Goal: Information Seeking & Learning: Learn about a topic

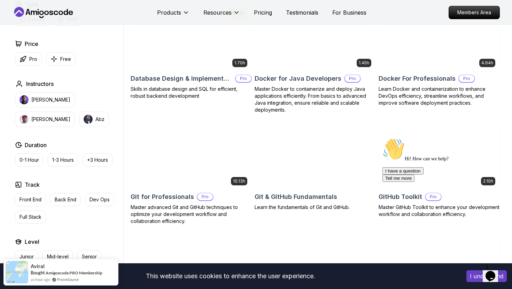
scroll to position [582, 0]
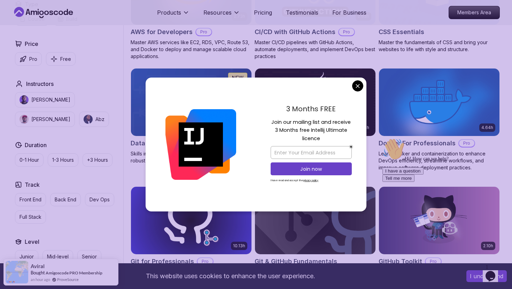
click at [290, 119] on p "Join our mailing list and receive 3 Months free Intellij Ultimate licence" at bounding box center [311, 130] width 81 height 24
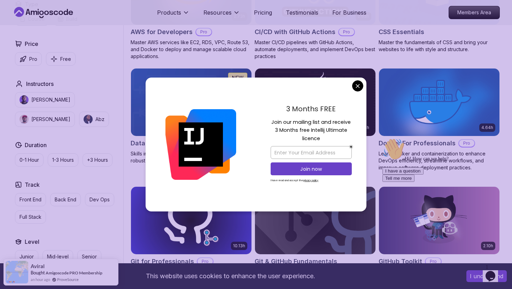
drag, startPoint x: 267, startPoint y: 123, endPoint x: 341, endPoint y: 138, distance: 75.0
click at [341, 138] on div "3 Months FREE Join our mailing list and receive 3 Months free Intellij Ultimate…" at bounding box center [311, 145] width 110 height 134
click at [341, 138] on p "Join our mailing list and receive 3 Months free Intellij Ultimate licence" at bounding box center [311, 130] width 81 height 24
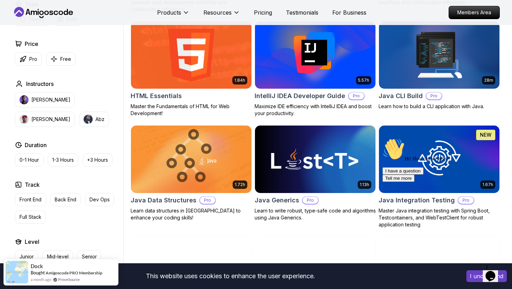
scroll to position [850, 0]
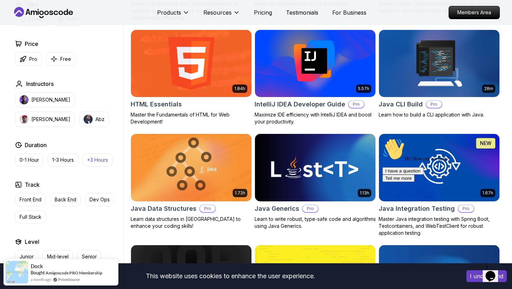
click at [95, 158] on p "+3 Hours" at bounding box center [97, 160] width 21 height 7
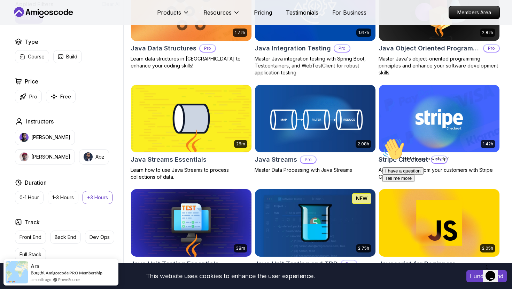
scroll to position [907, 0]
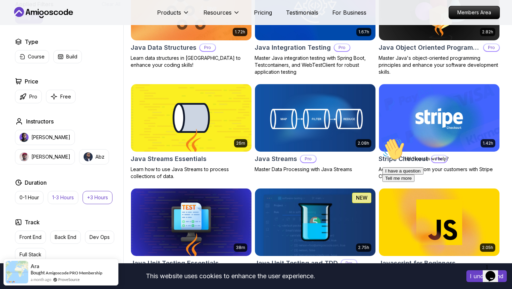
click at [66, 203] on button "1-3 Hours" at bounding box center [63, 197] width 31 height 13
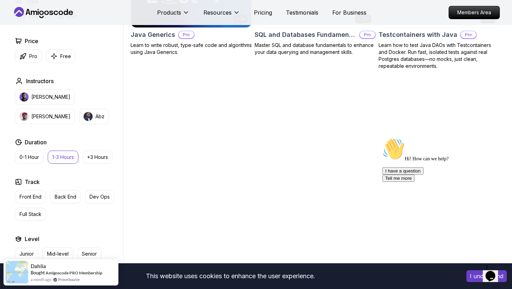
scroll to position [268, 0]
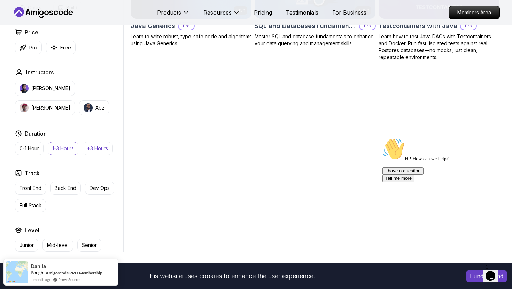
click at [97, 149] on p "+3 Hours" at bounding box center [97, 148] width 21 height 7
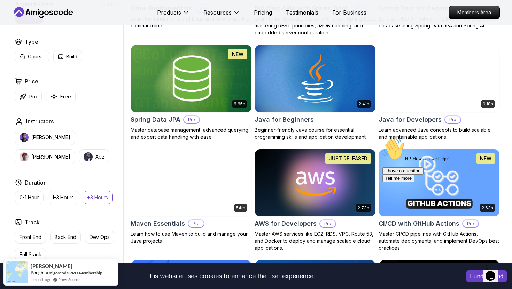
scroll to position [312, 0]
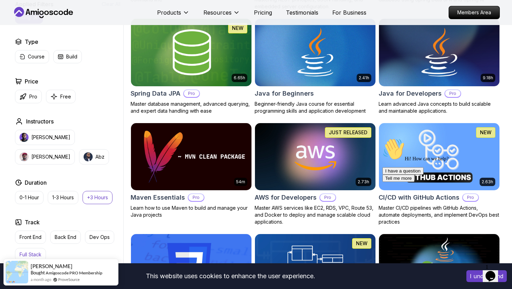
click at [35, 251] on button "Full Stack" at bounding box center [30, 254] width 31 height 13
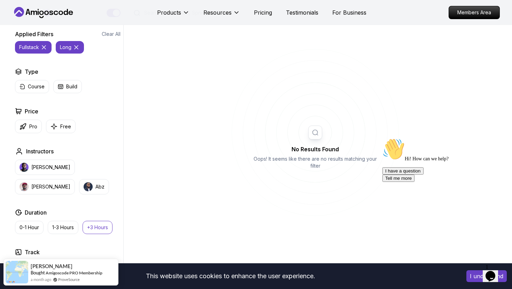
scroll to position [190, 0]
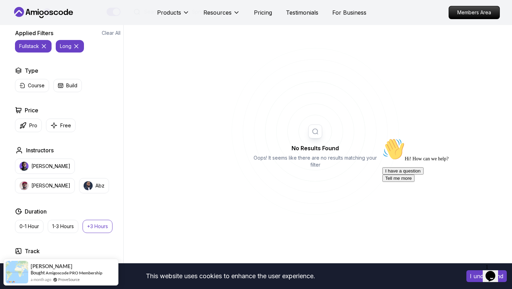
click at [98, 226] on p "+3 Hours" at bounding box center [97, 226] width 21 height 7
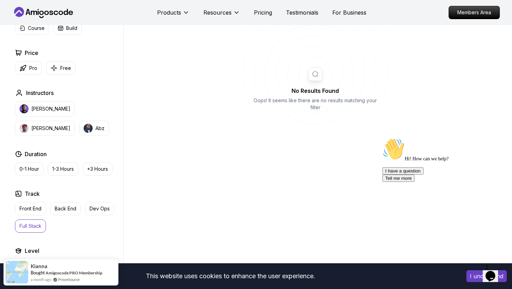
scroll to position [251, 0]
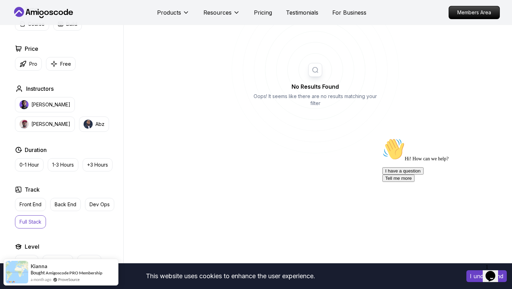
click at [33, 223] on p "Full Stack" at bounding box center [31, 222] width 22 height 7
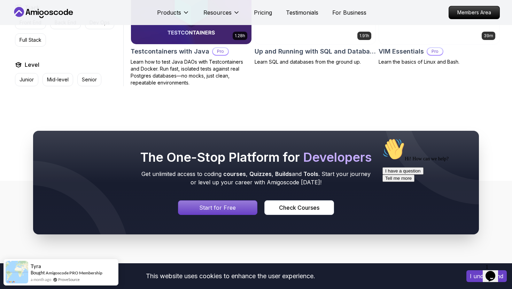
scroll to position [1912, 0]
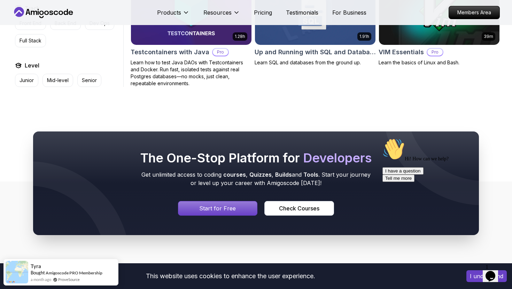
click at [210, 153] on h2 "The One-Stop Platform for Developers" at bounding box center [256, 158] width 234 height 14
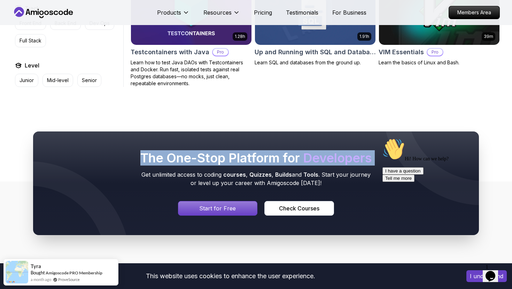
click at [210, 153] on h2 "The One-Stop Platform for Developers" at bounding box center [256, 158] width 234 height 14
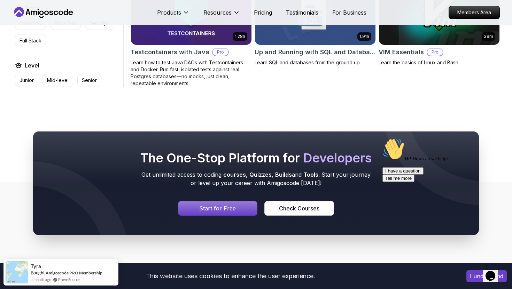
click at [213, 171] on p "Get unlimited access to coding courses , Quizzes , Builds and Tools . Start you…" at bounding box center [256, 179] width 234 height 17
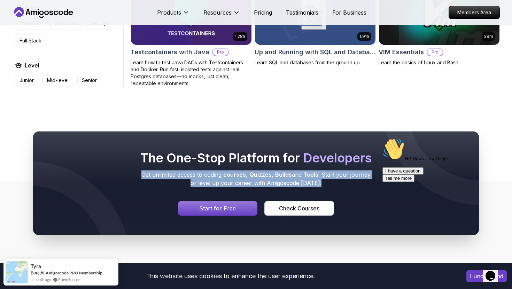
click at [213, 171] on p "Get unlimited access to coding courses , Quizzes , Builds and Tools . Start you…" at bounding box center [256, 179] width 234 height 17
click at [248, 172] on p "Get unlimited access to coding courses , Quizzes , Builds and Tools . Start you…" at bounding box center [256, 179] width 234 height 17
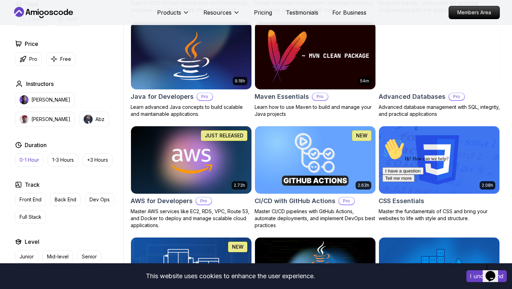
scroll to position [409, 0]
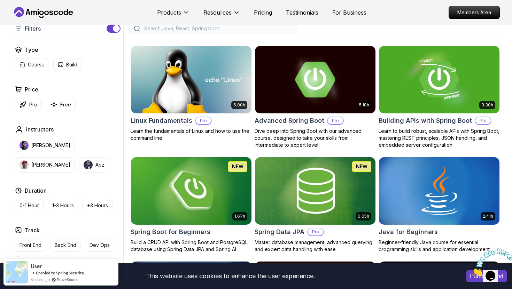
scroll to position [177, 0]
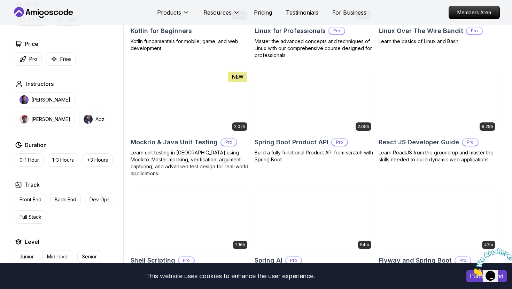
scroll to position [1648, 0]
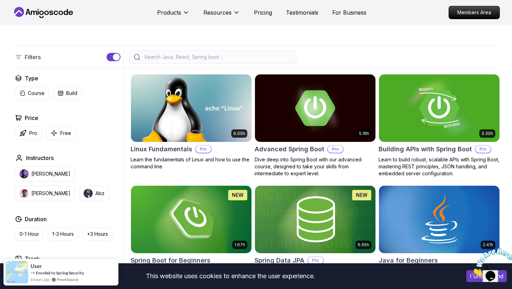
scroll to position [145, 0]
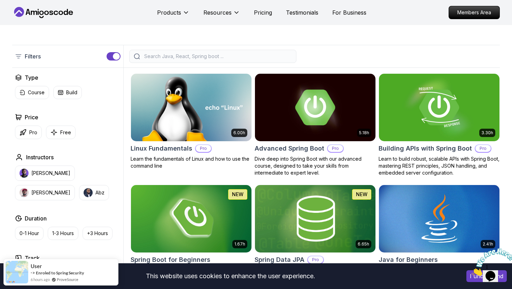
click at [164, 60] on div at bounding box center [212, 56] width 167 height 13
click at [161, 57] on input "search" at bounding box center [217, 56] width 149 height 7
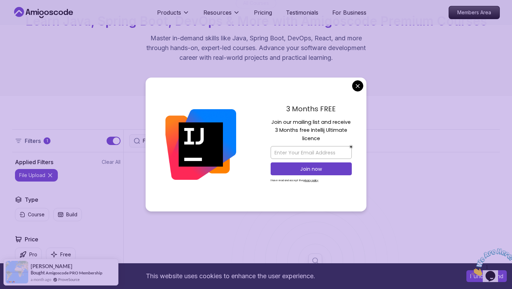
scroll to position [62, 0]
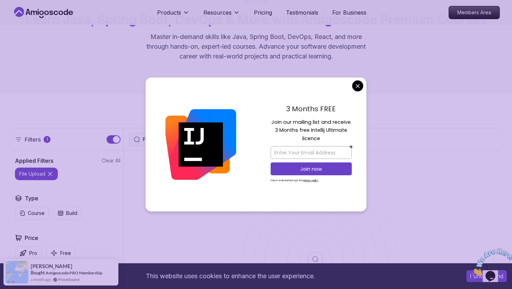
type input "File Upload"
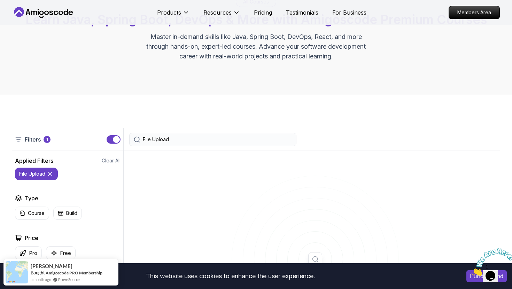
click at [245, 140] on input "File Upload" at bounding box center [217, 139] width 149 height 7
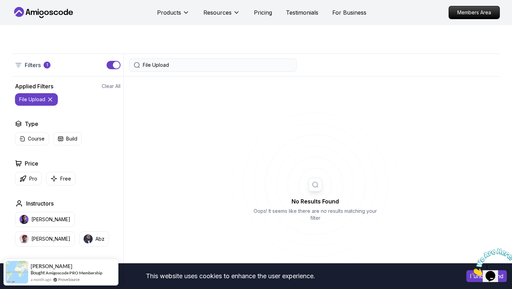
scroll to position [134, 0]
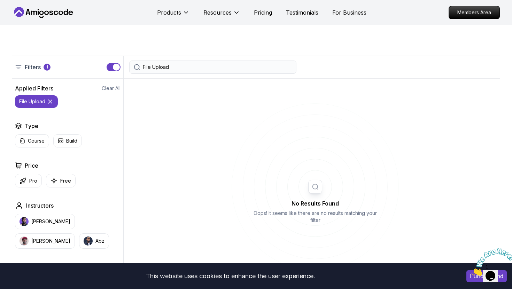
click at [41, 68] on div "Filters 1" at bounding box center [33, 67] width 36 height 8
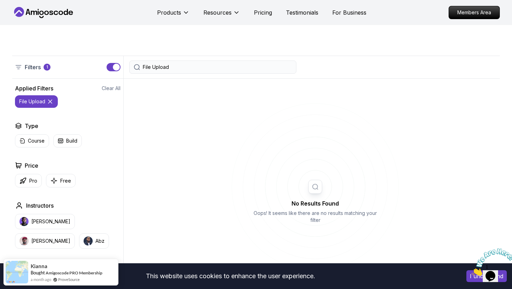
click at [20, 67] on icon at bounding box center [18, 66] width 5 height 3
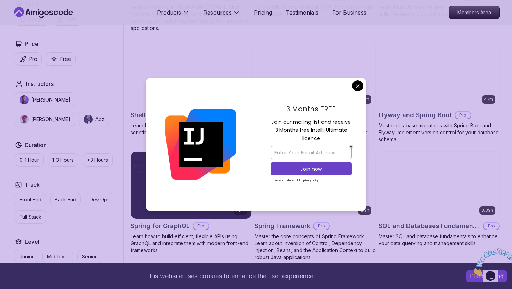
scroll to position [1621, 0]
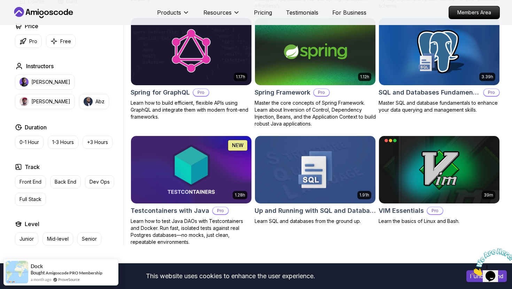
scroll to position [1750, 0]
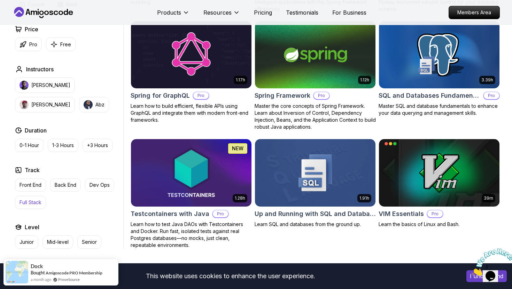
click at [34, 199] on p "Full Stack" at bounding box center [31, 202] width 22 height 7
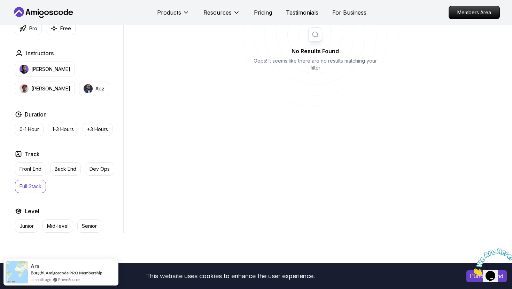
scroll to position [287, 0]
click at [34, 168] on p "Front End" at bounding box center [31, 168] width 22 height 7
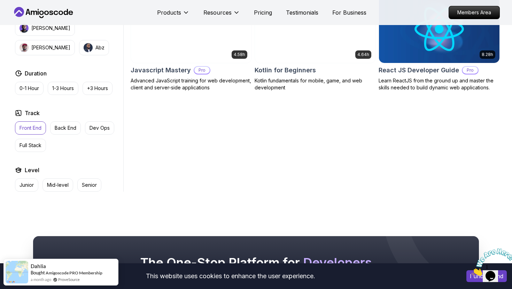
scroll to position [327, 0]
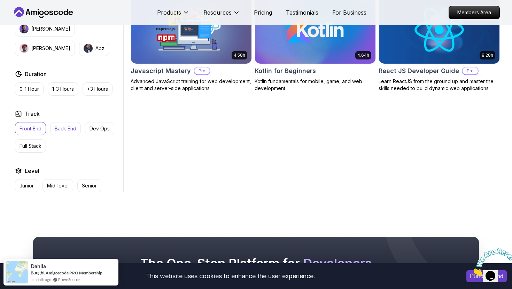
click at [53, 128] on button "Back End" at bounding box center [65, 128] width 31 height 13
